Goal: Check status: Check status

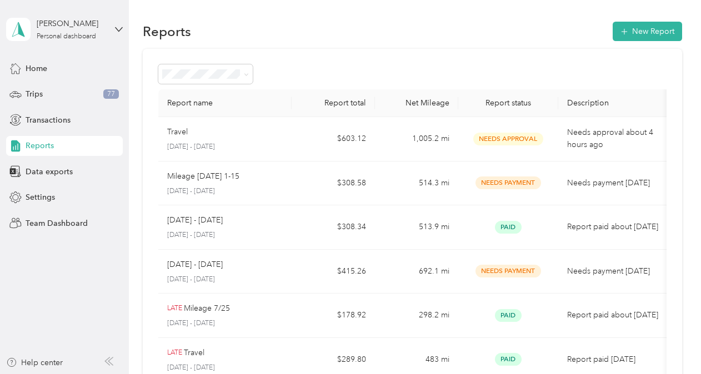
click at [55, 142] on div "Reports" at bounding box center [64, 146] width 117 height 20
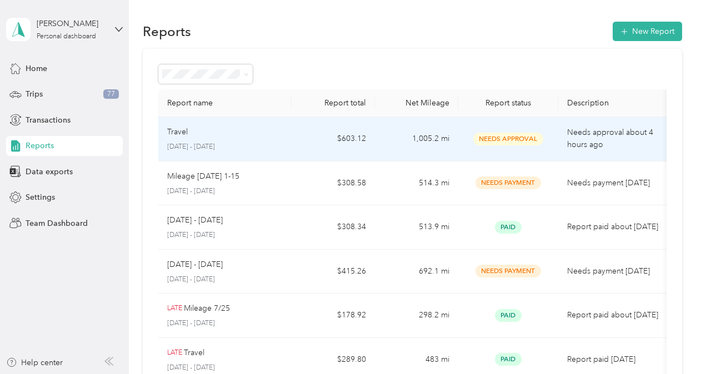
click at [401, 143] on td "1,005.2 mi" at bounding box center [416, 139] width 83 height 44
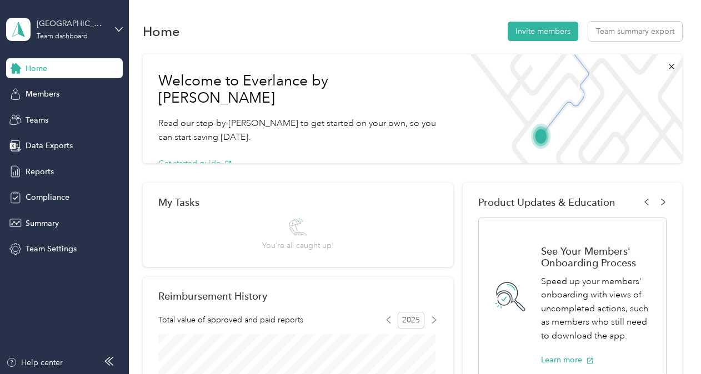
scroll to position [44, 0]
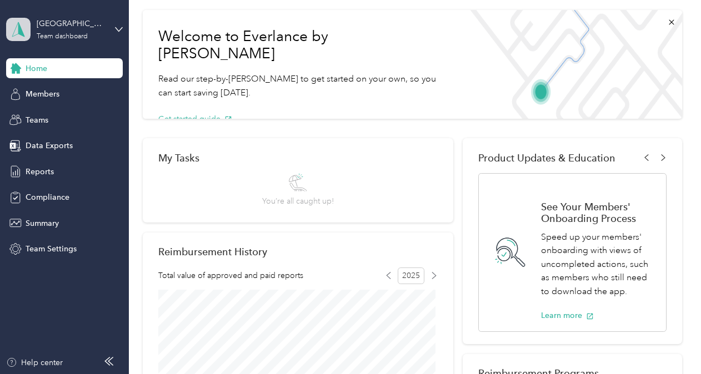
click at [28, 30] on span at bounding box center [18, 29] width 24 height 23
click at [72, 117] on div "Personal dashboard" at bounding box center [51, 117] width 70 height 12
